Goal: Task Accomplishment & Management: Complete application form

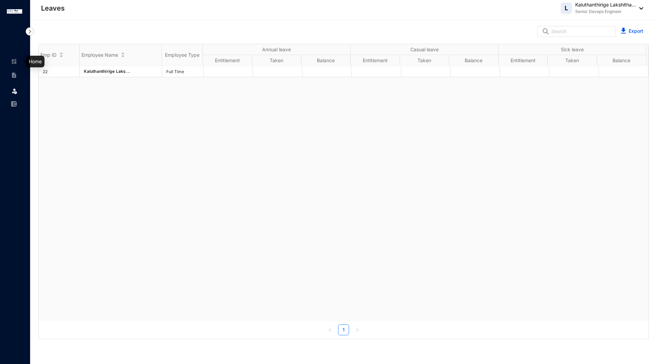
click at [14, 58] on div at bounding box center [14, 58] width 6 height 6
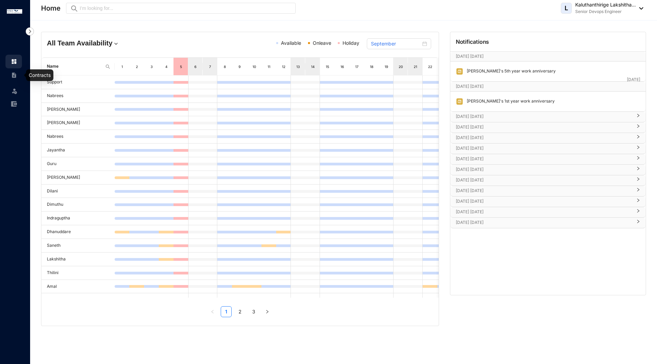
click at [14, 73] on img at bounding box center [14, 75] width 6 height 6
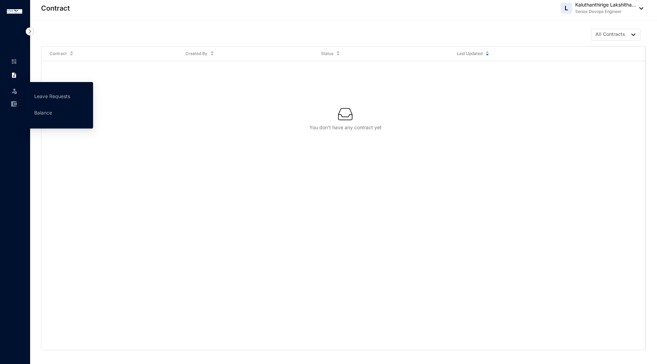
click at [17, 89] on img at bounding box center [14, 91] width 7 height 7
click at [35, 96] on link "Leave Requests" at bounding box center [52, 96] width 36 height 6
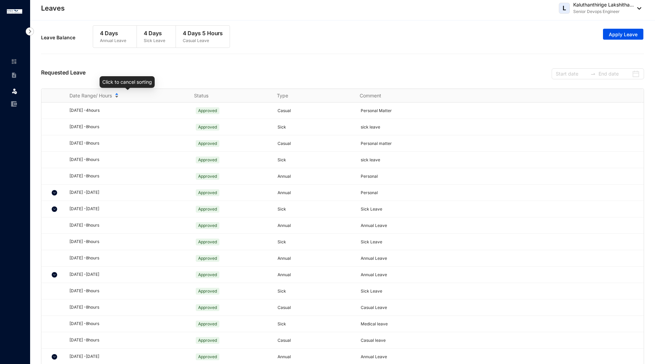
click at [115, 95] on div "Date Range/ Hours" at bounding box center [127, 96] width 116 height 8
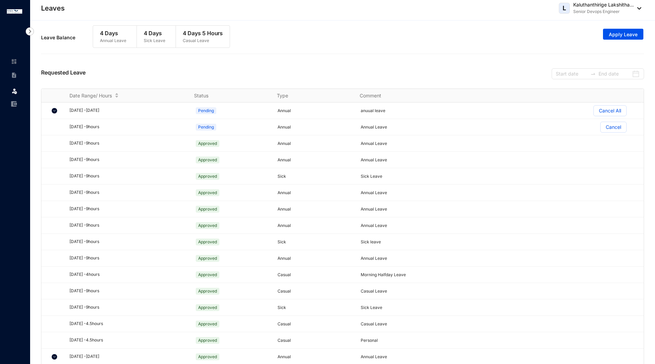
click at [149, 56] on div "Leave Balance 4 Days Annual Leave 4 Days Sick Leave 4 Days 5 Hours Casual Leave…" at bounding box center [342, 40] width 603 height 37
click at [634, 30] on button "Apply Leave" at bounding box center [623, 34] width 40 height 11
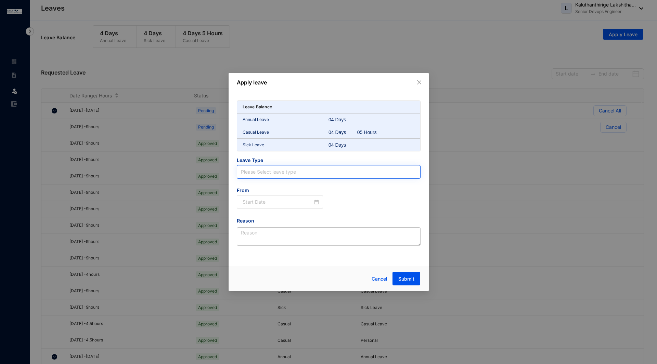
click at [293, 168] on input "search" at bounding box center [328, 172] width 175 height 13
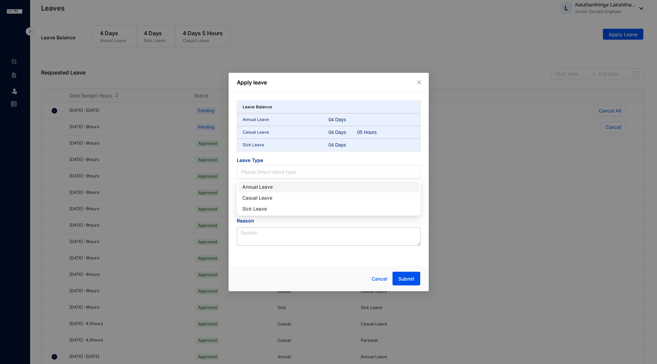
click at [272, 186] on div "Annual Leave" at bounding box center [328, 187] width 173 height 8
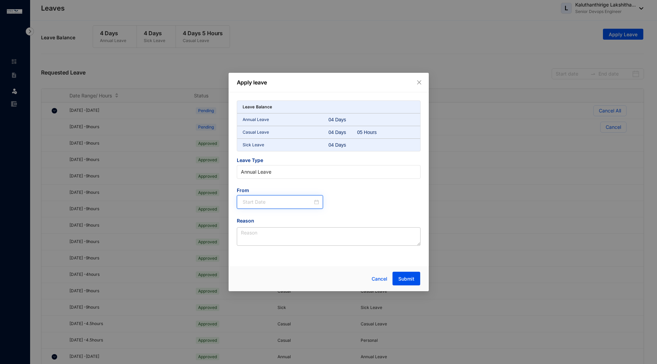
click at [276, 202] on input at bounding box center [278, 202] width 70 height 8
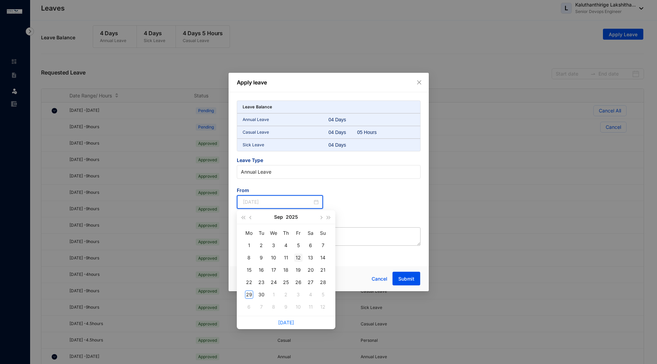
type input "[DATE]"
click at [298, 256] on div "12" at bounding box center [298, 258] width 8 height 8
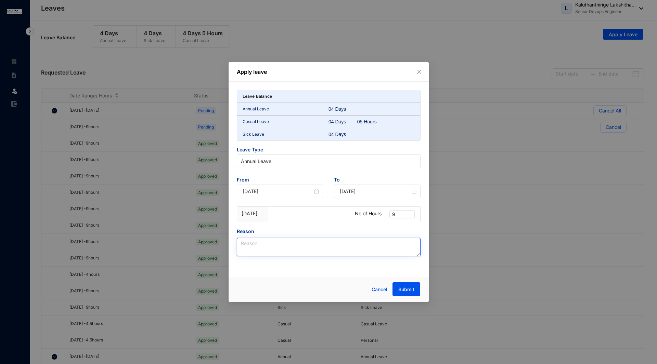
click at [271, 245] on textarea "Reason" at bounding box center [329, 247] width 184 height 18
click at [299, 150] on span "Leave Type" at bounding box center [329, 150] width 184 height 8
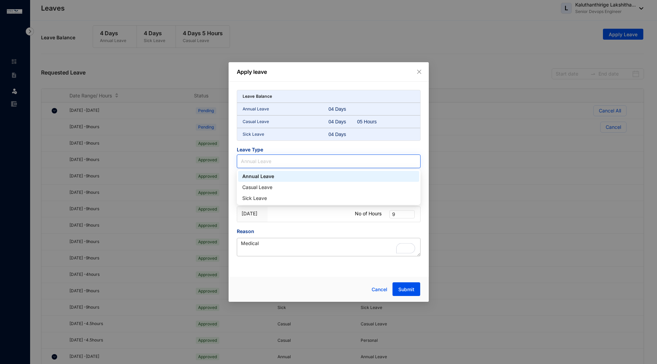
click at [294, 161] on span "Annual Leave" at bounding box center [328, 161] width 175 height 10
click at [270, 196] on div "Sick Leave" at bounding box center [328, 199] width 173 height 8
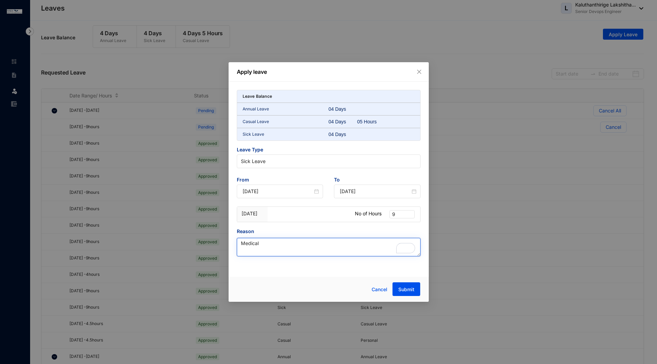
click at [271, 242] on textarea "Medical" at bounding box center [329, 247] width 184 height 18
type textarea "Medical Leave"
click at [416, 289] on button "Submit" at bounding box center [406, 290] width 28 height 14
